Goal: Information Seeking & Learning: Learn about a topic

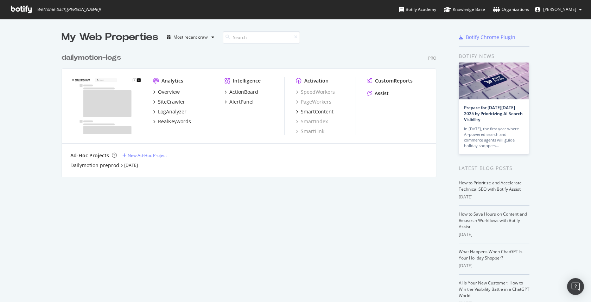
scroll to position [297, 580]
click at [169, 91] on div "Overview" at bounding box center [169, 92] width 22 height 7
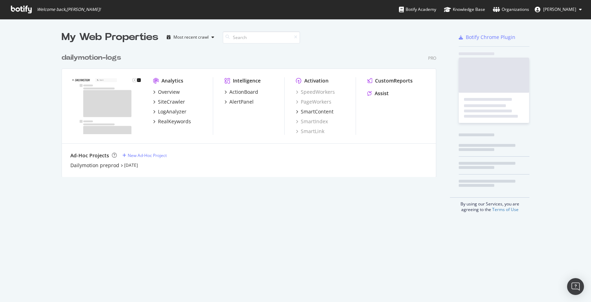
scroll to position [297, 580]
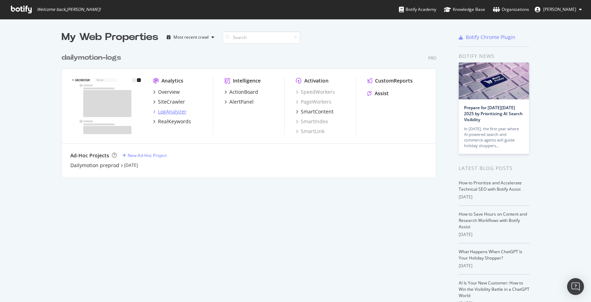
click at [177, 112] on div "LogAnalyzer" at bounding box center [172, 111] width 28 height 7
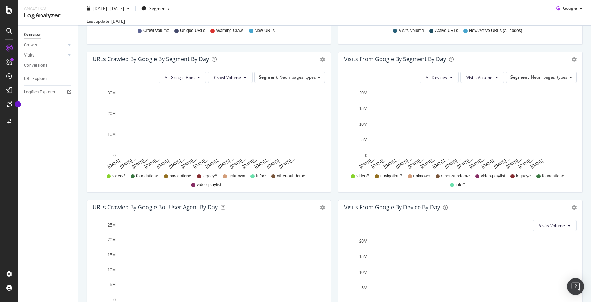
scroll to position [211, 0]
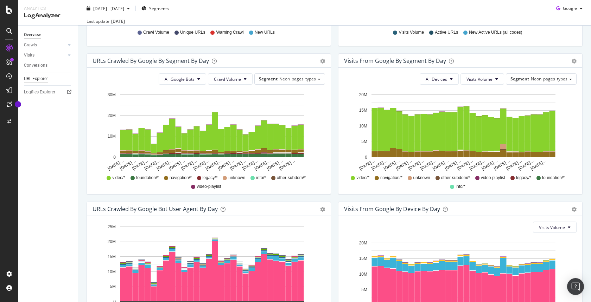
click at [40, 77] on div "URL Explorer" at bounding box center [36, 78] width 24 height 7
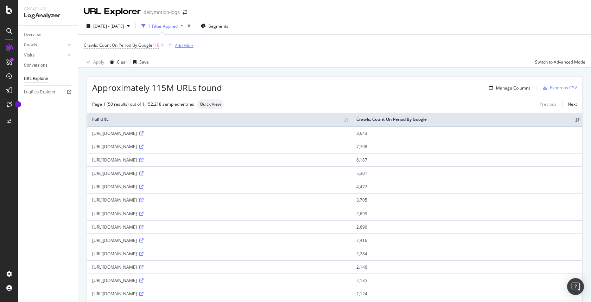
click at [184, 42] on div "Add Filter" at bounding box center [179, 45] width 28 height 8
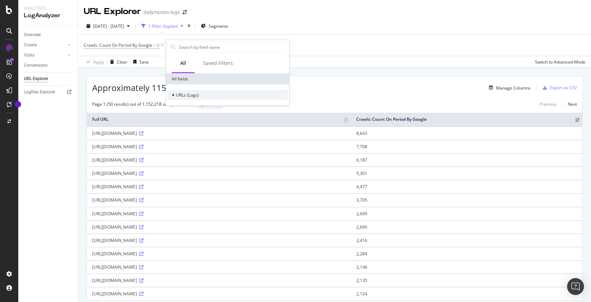
click at [177, 96] on span "URLs (Logs)" at bounding box center [187, 95] width 23 height 6
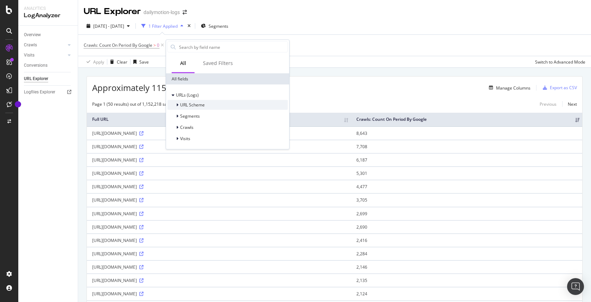
click at [200, 103] on span "URL Scheme" at bounding box center [192, 105] width 25 height 6
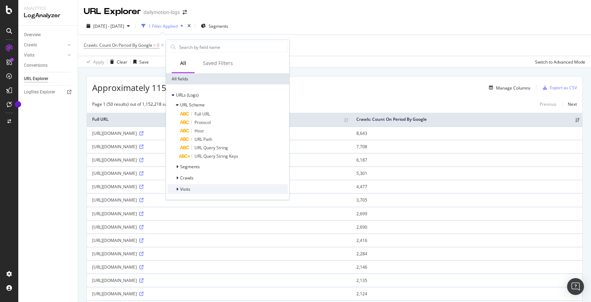
click at [200, 191] on div "Visits" at bounding box center [227, 190] width 120 height 10
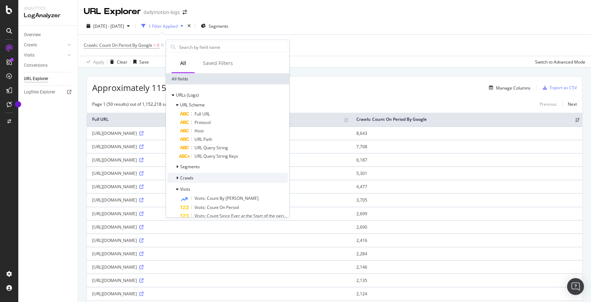
click at [207, 176] on div "Crawls" at bounding box center [227, 178] width 120 height 10
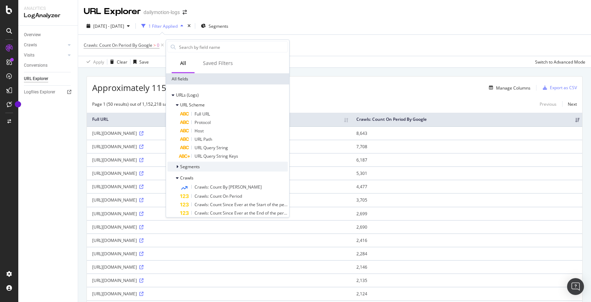
click at [209, 166] on div "Segments" at bounding box center [227, 167] width 120 height 10
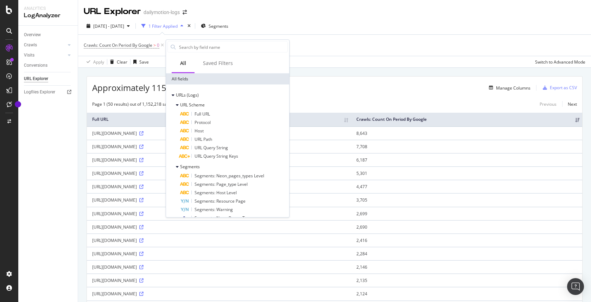
click at [336, 87] on div "Manage Columns" at bounding box center [376, 88] width 308 height 8
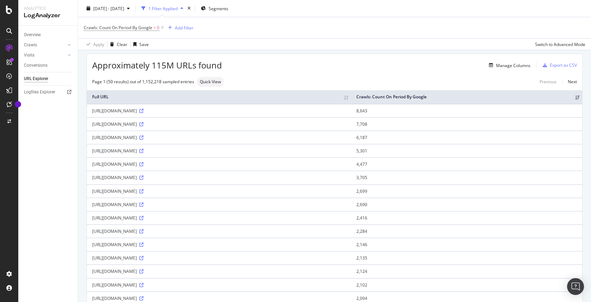
scroll to position [26, 0]
